Goal: Task Accomplishment & Management: Manage account settings

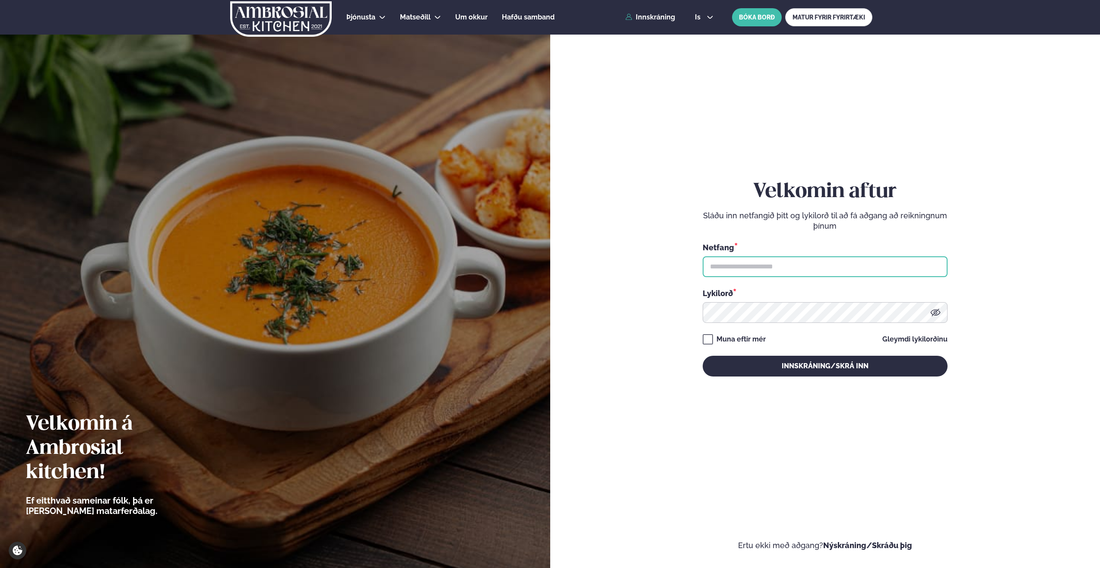
click at [768, 261] on input "text" at bounding box center [825, 266] width 245 height 21
type input "**********"
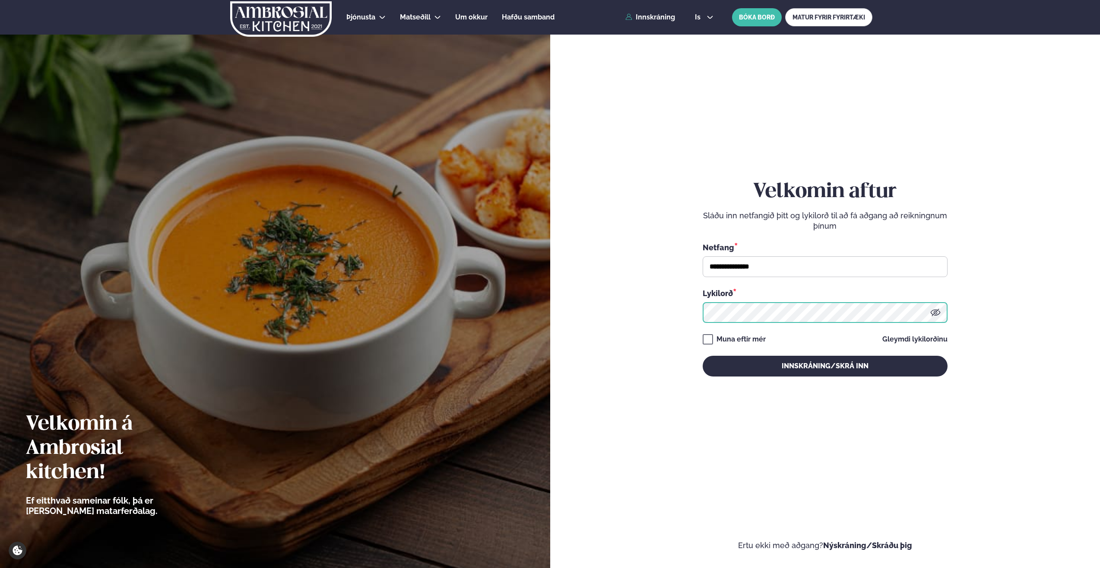
click at [703, 356] on button "Innskráning/Skrá inn" at bounding box center [825, 366] width 245 height 21
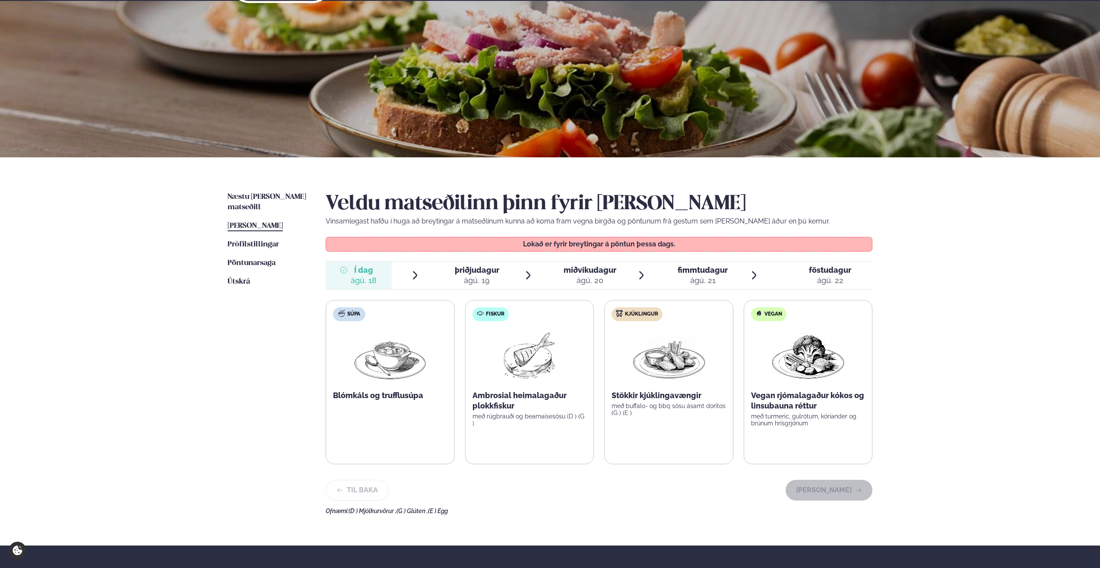
scroll to position [86, 0]
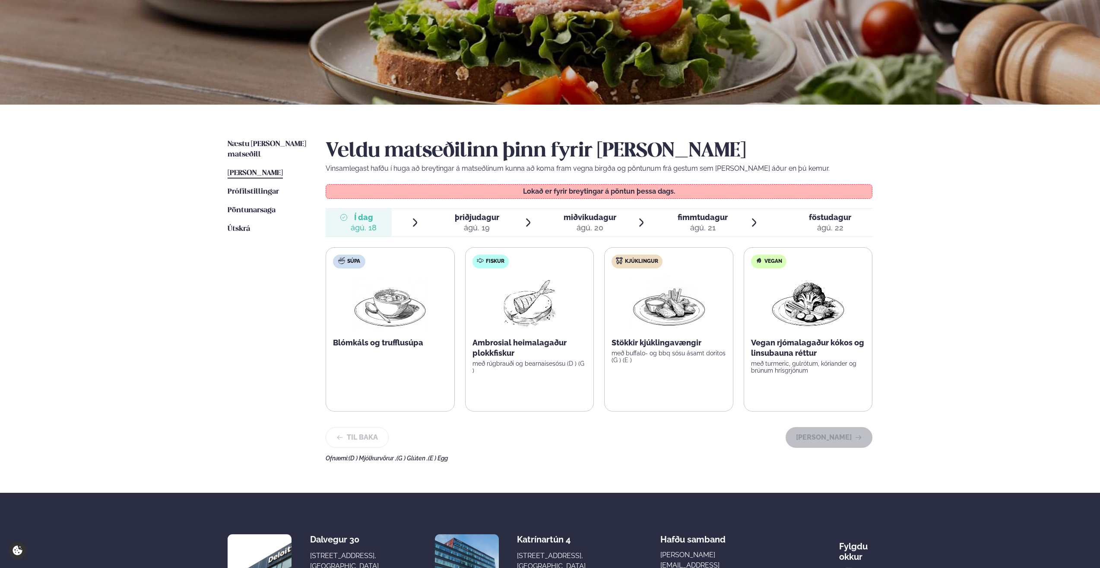
click at [451, 226] on div at bounding box center [447, 222] width 7 height 21
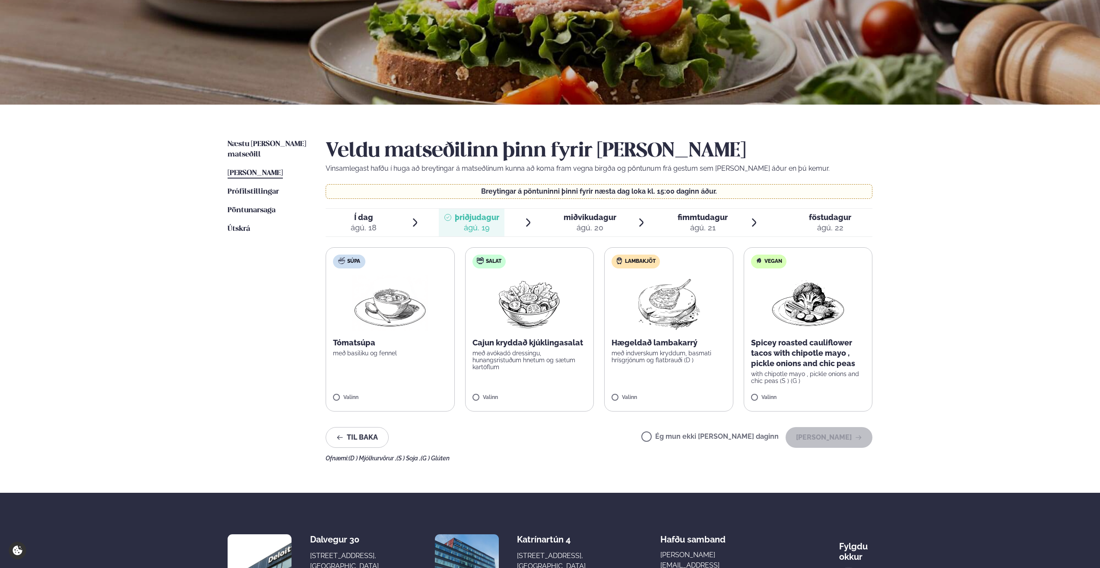
click at [387, 218] on span "Í dag Í d. [DATE]" at bounding box center [359, 223] width 66 height 28
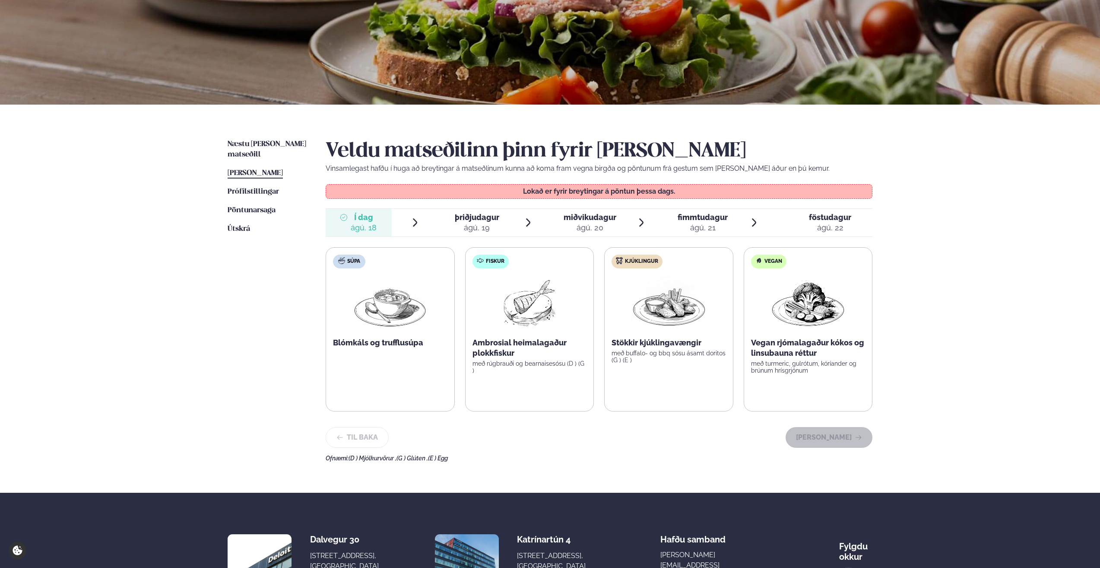
click at [559, 227] on div at bounding box center [556, 222] width 7 height 21
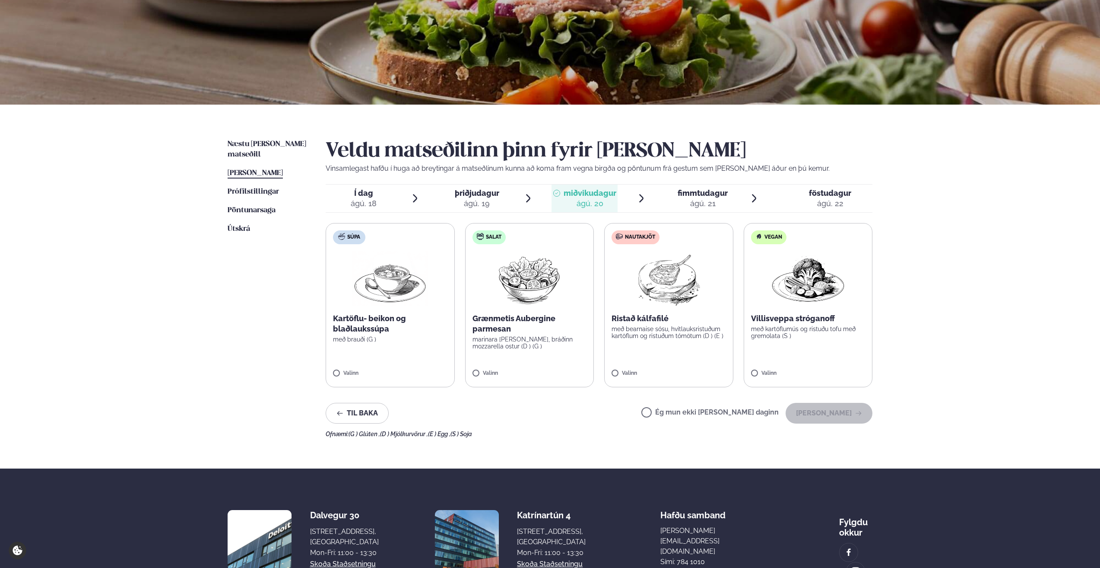
click at [826, 194] on span "föstudagur" at bounding box center [830, 192] width 42 height 9
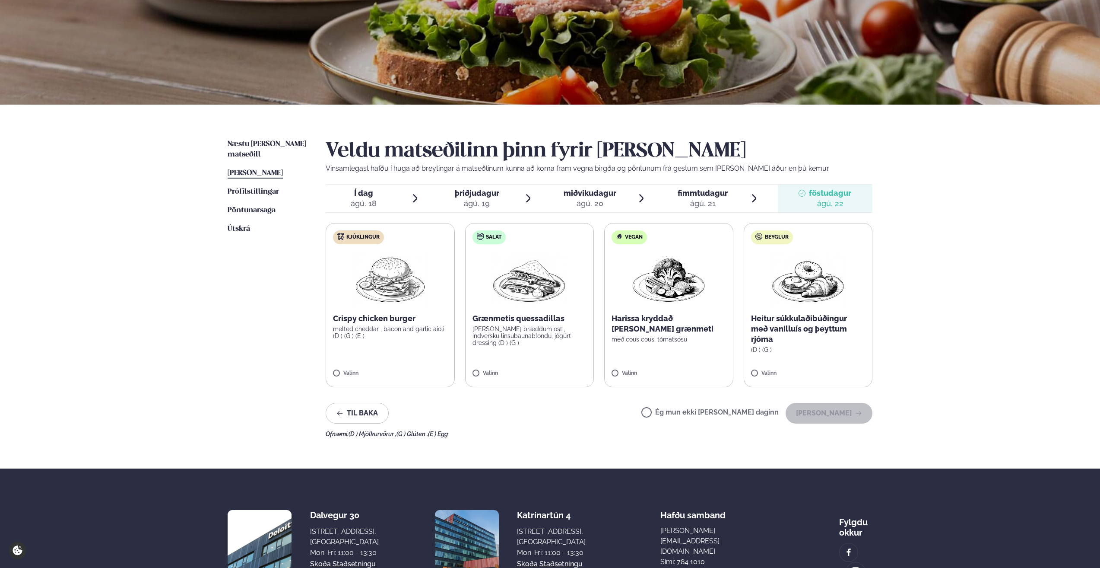
click at [371, 294] on img at bounding box center [390, 278] width 76 height 55
click at [859, 414] on icon "button" at bounding box center [858, 413] width 7 height 7
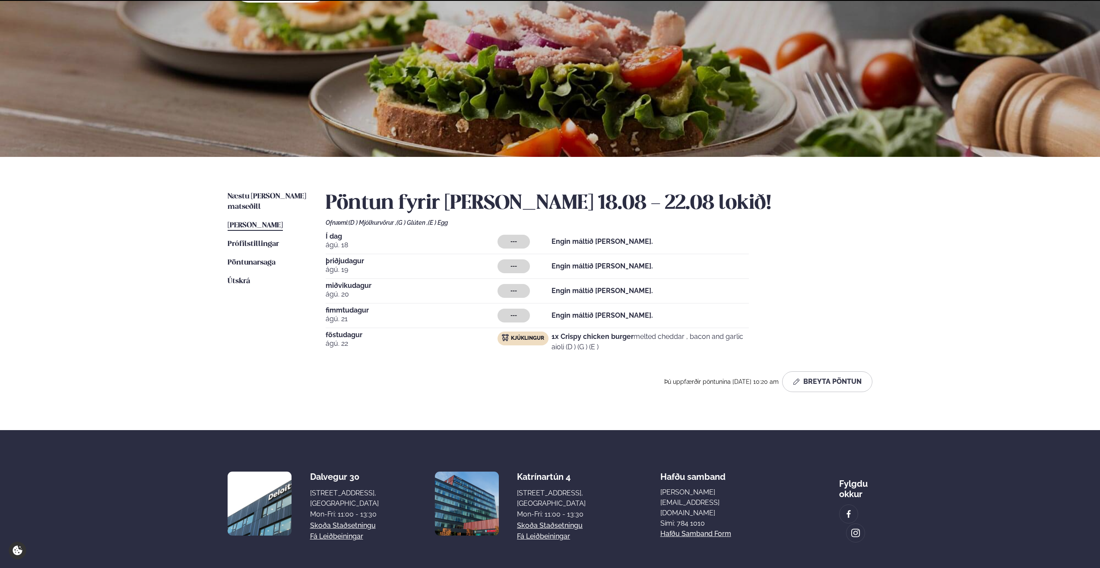
scroll to position [71, 0]
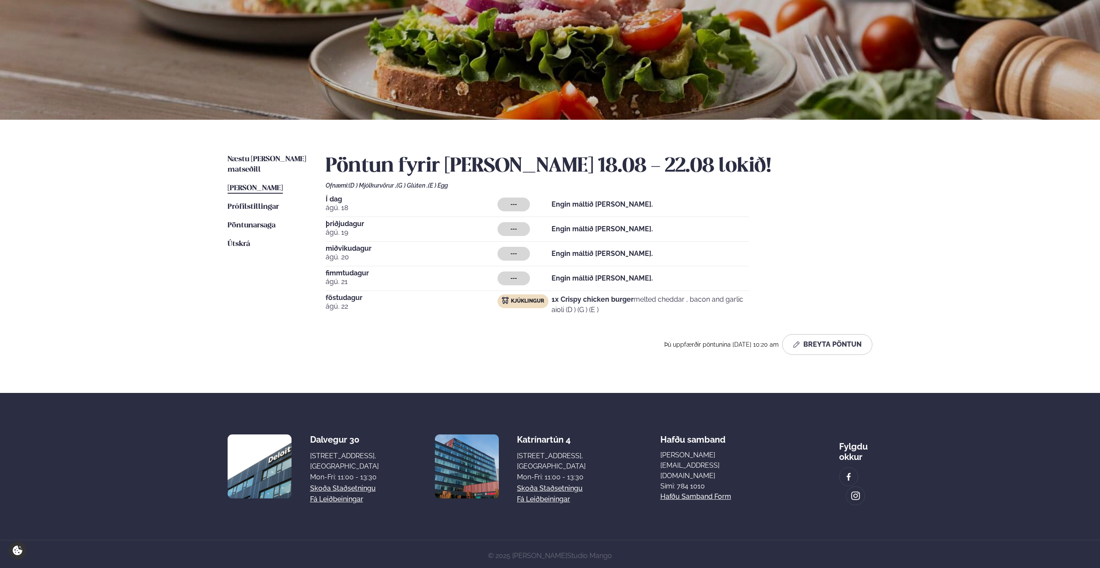
click at [255, 184] on span "[PERSON_NAME]" at bounding box center [255, 187] width 55 height 7
click at [816, 336] on button "Breyta Pöntun" at bounding box center [827, 344] width 90 height 21
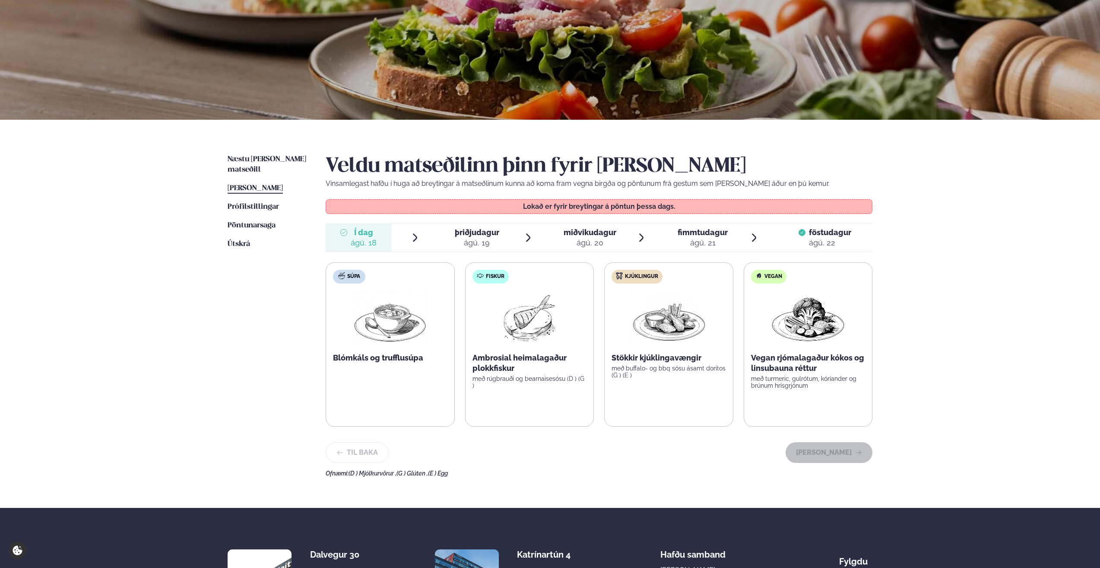
click at [486, 242] on div "ágú. 19" at bounding box center [477, 243] width 44 height 10
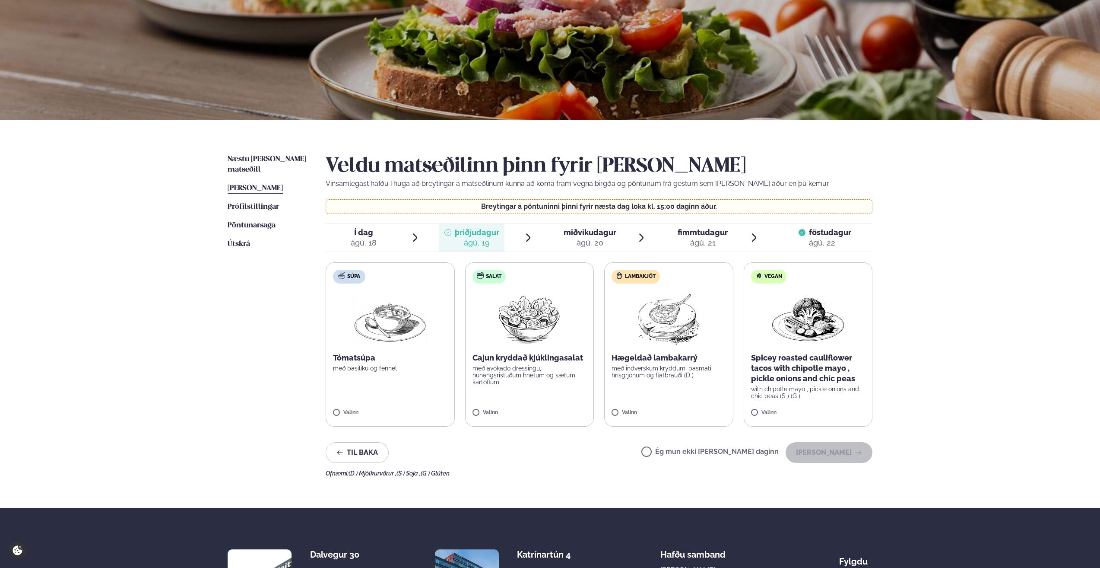
click at [650, 385] on label "Lambakjöt Hægeldað lambakarrý með indverskum kryddum, basmati hrísgrjónum og fl…" at bounding box center [668, 344] width 129 height 164
click at [840, 450] on button "[PERSON_NAME]" at bounding box center [829, 452] width 87 height 21
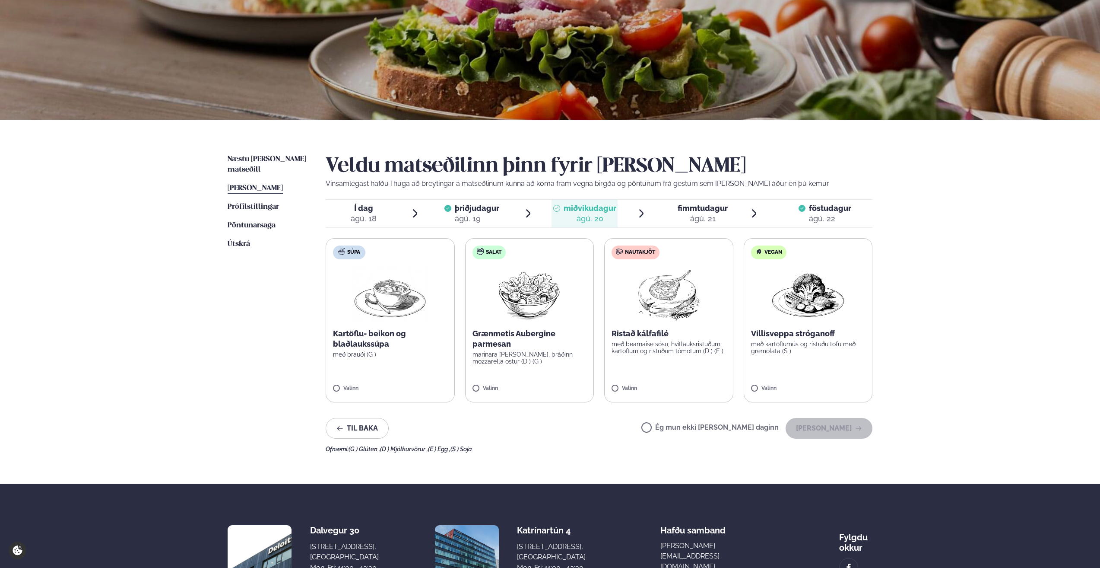
click at [376, 223] on div "ágú. 18" at bounding box center [364, 218] width 26 height 10
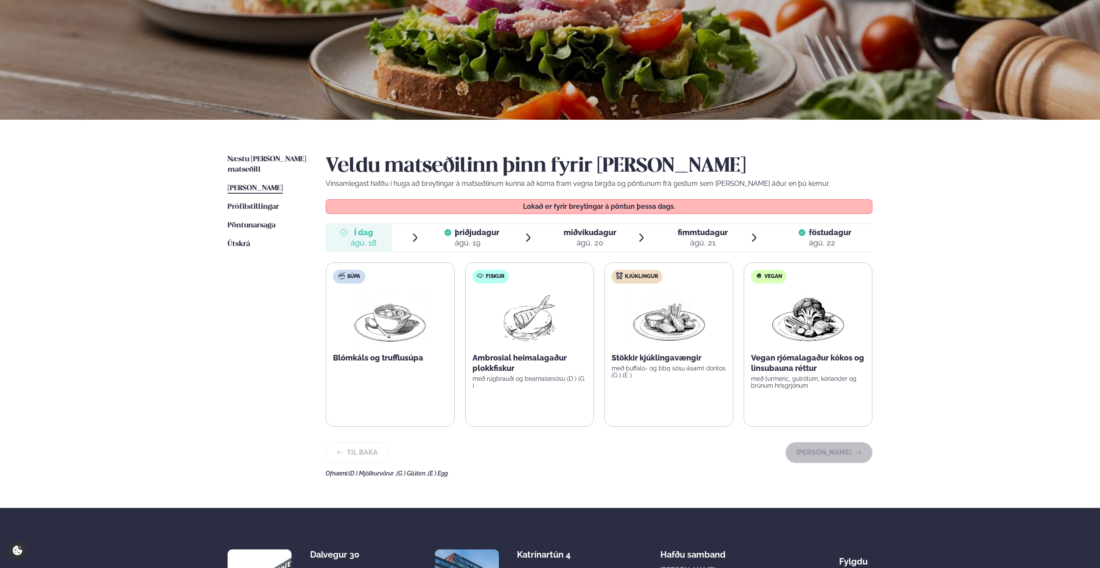
click at [185, 285] on div "Þjónusta Hádegismatur fyrir fyrirtæki Fyrirtækja veitingar Einkapartý Matseðill…" at bounding box center [550, 307] width 1100 height 757
